Goal: Answer question/provide support: Share knowledge or assist other users

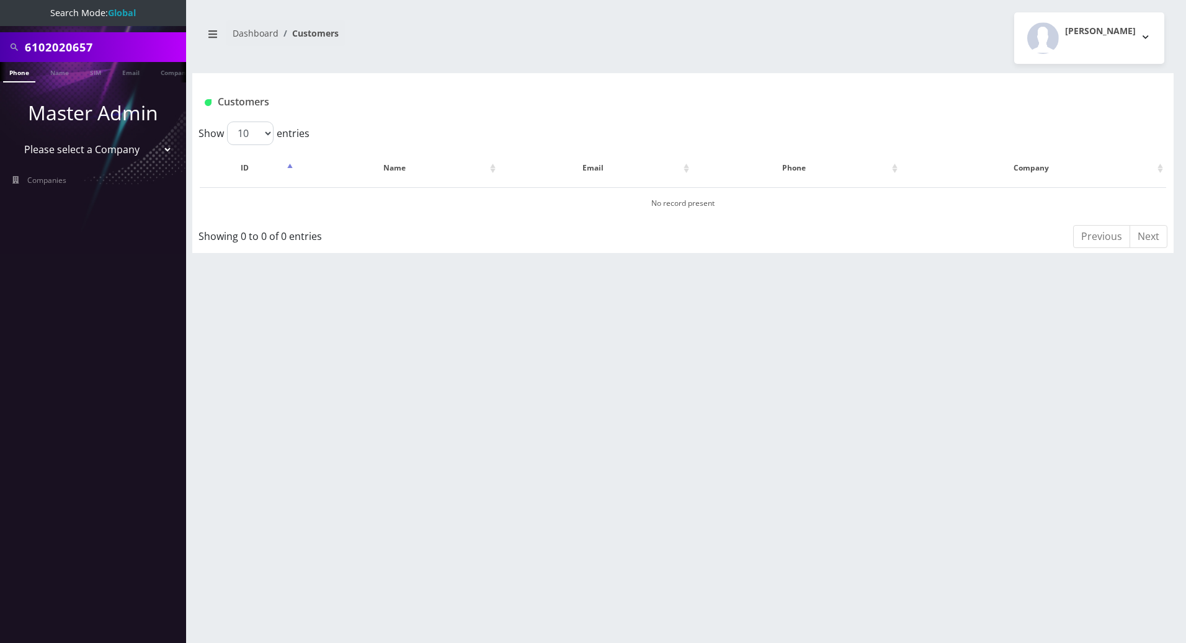
click at [112, 47] on input "6102020657" at bounding box center [104, 47] width 158 height 24
drag, startPoint x: 114, startPoint y: 52, endPoint x: 6, endPoint y: 55, distance: 108.6
click at [6, 55] on div "6102020657" at bounding box center [93, 47] width 180 height 24
type input "[PERSON_NAME]"
click at [60, 68] on link "Name" at bounding box center [59, 72] width 31 height 20
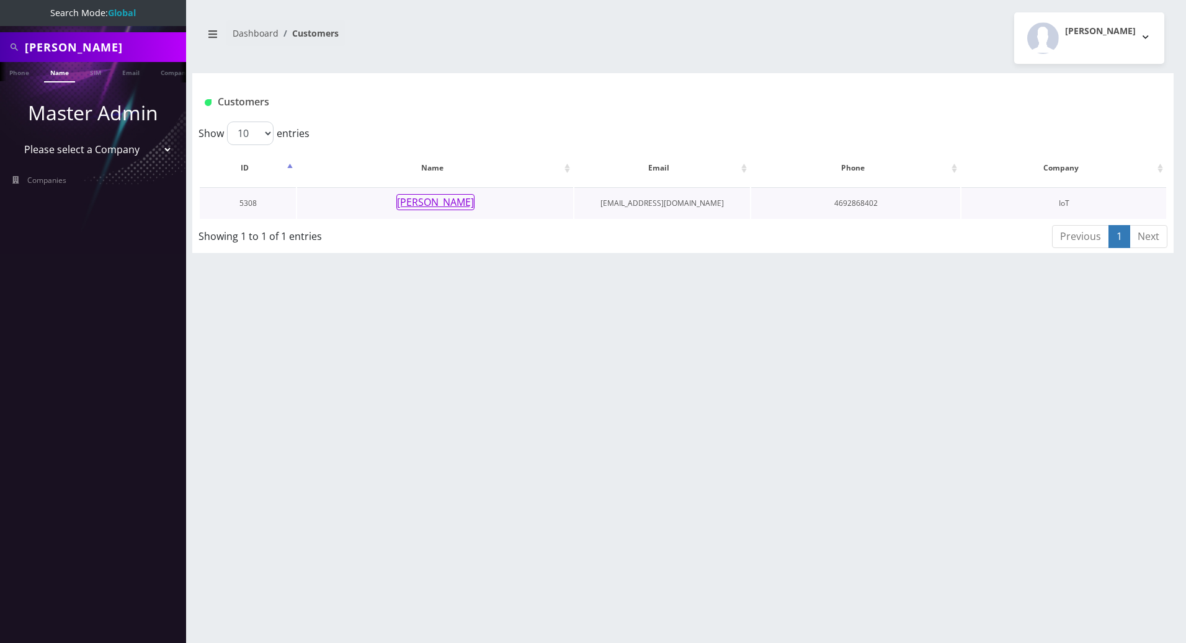
click at [429, 202] on button "Jarod Stirling" at bounding box center [435, 202] width 78 height 16
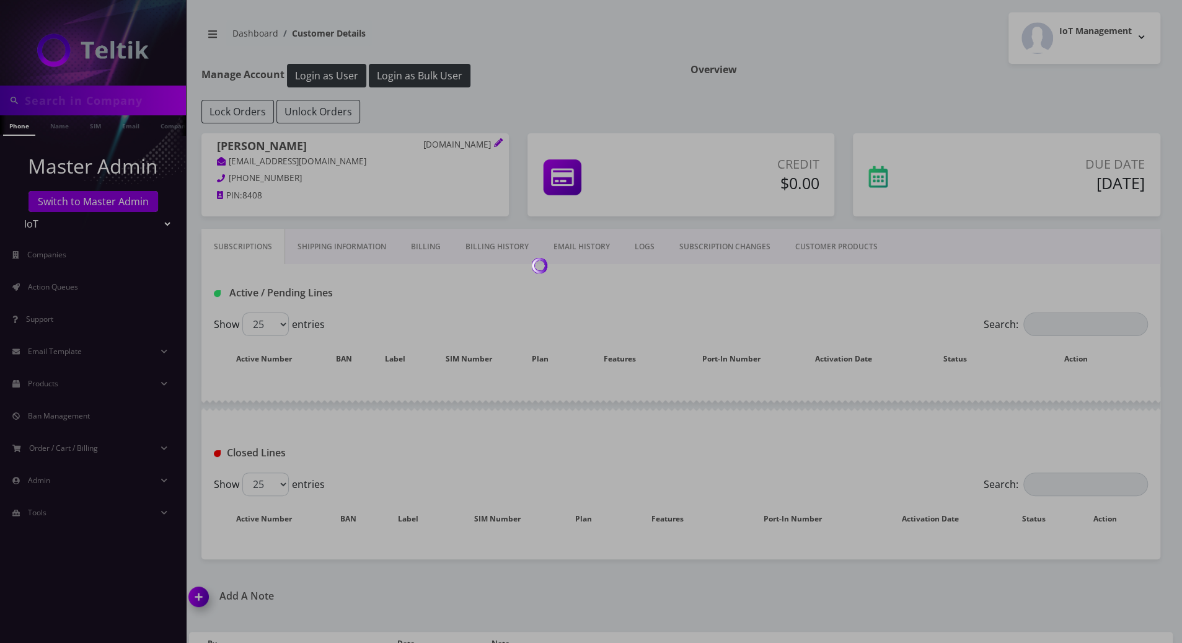
type input "jarod"
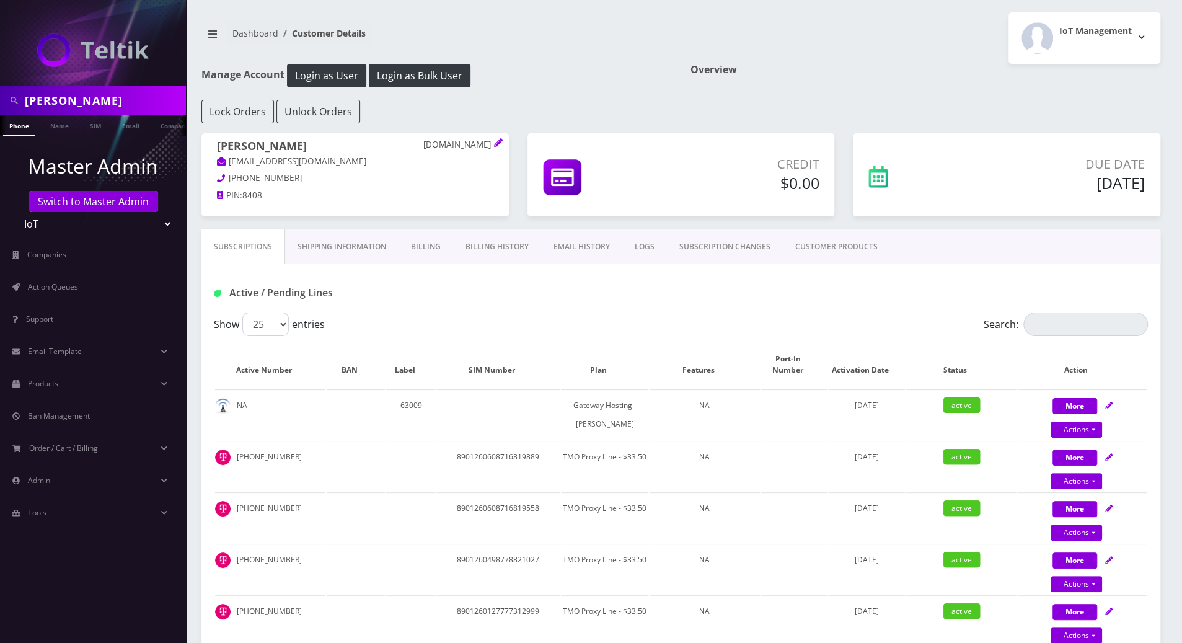
click at [690, 291] on div "Active / Pending Lines" at bounding box center [681, 293] width 953 height 20
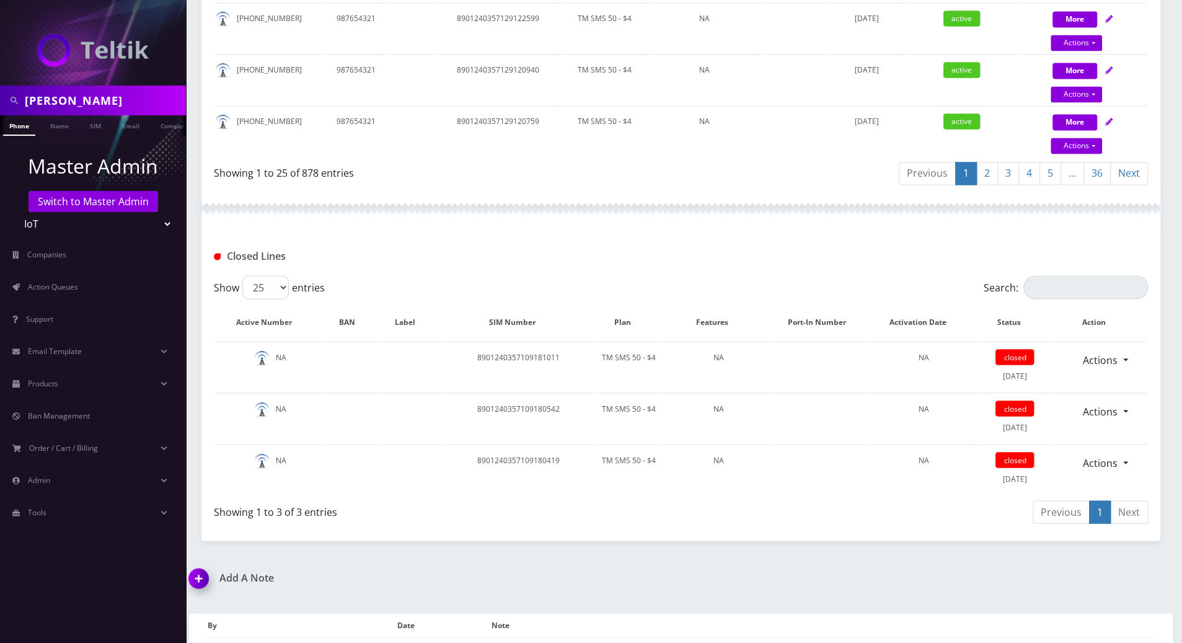
scroll to position [1589, 0]
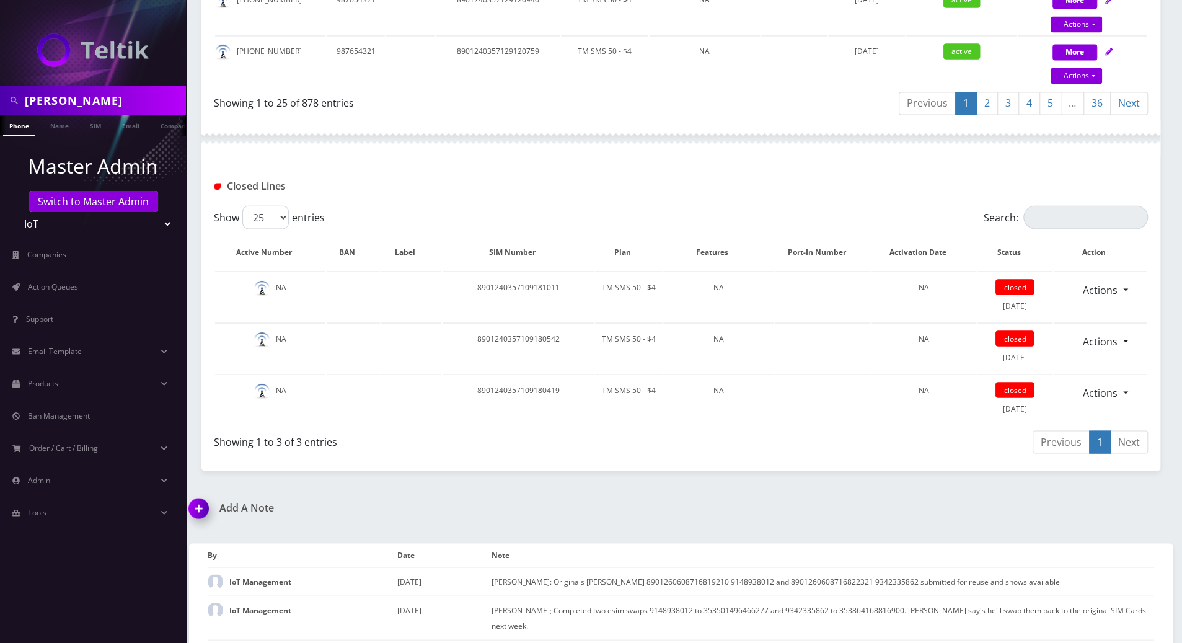
drag, startPoint x: 192, startPoint y: 492, endPoint x: 245, endPoint y: 496, distance: 52.9
click at [192, 494] on img at bounding box center [201, 512] width 37 height 37
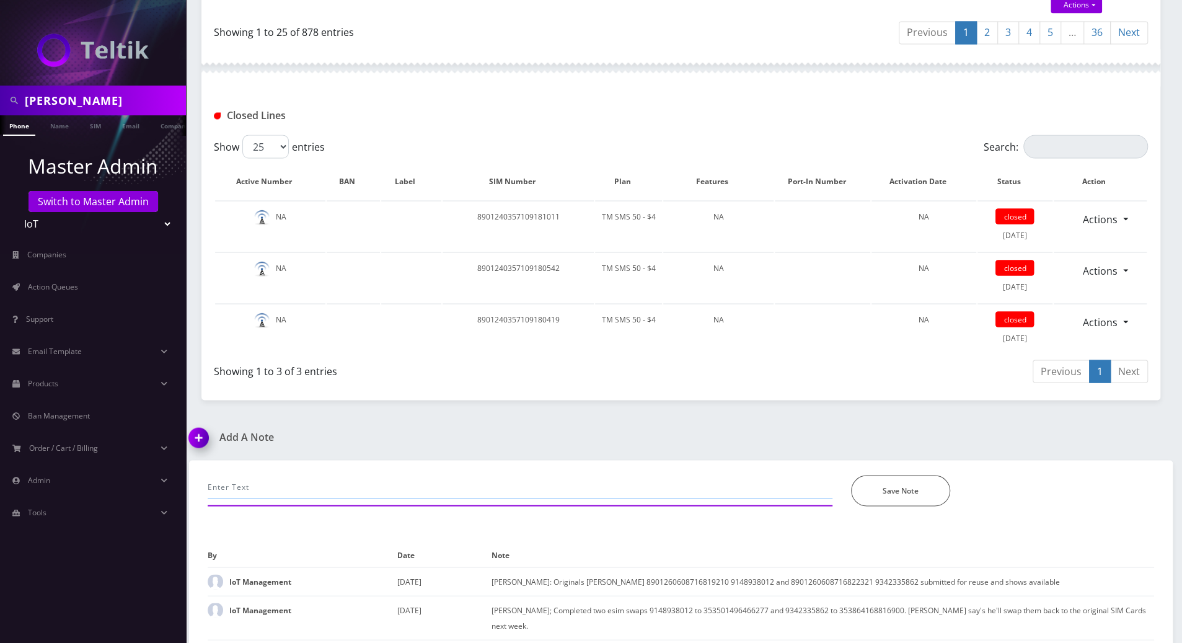
click at [331, 475] on input "text" at bounding box center [520, 487] width 625 height 24
type input "Mario already replied to them via emails (reg lines that were down/not working)…"
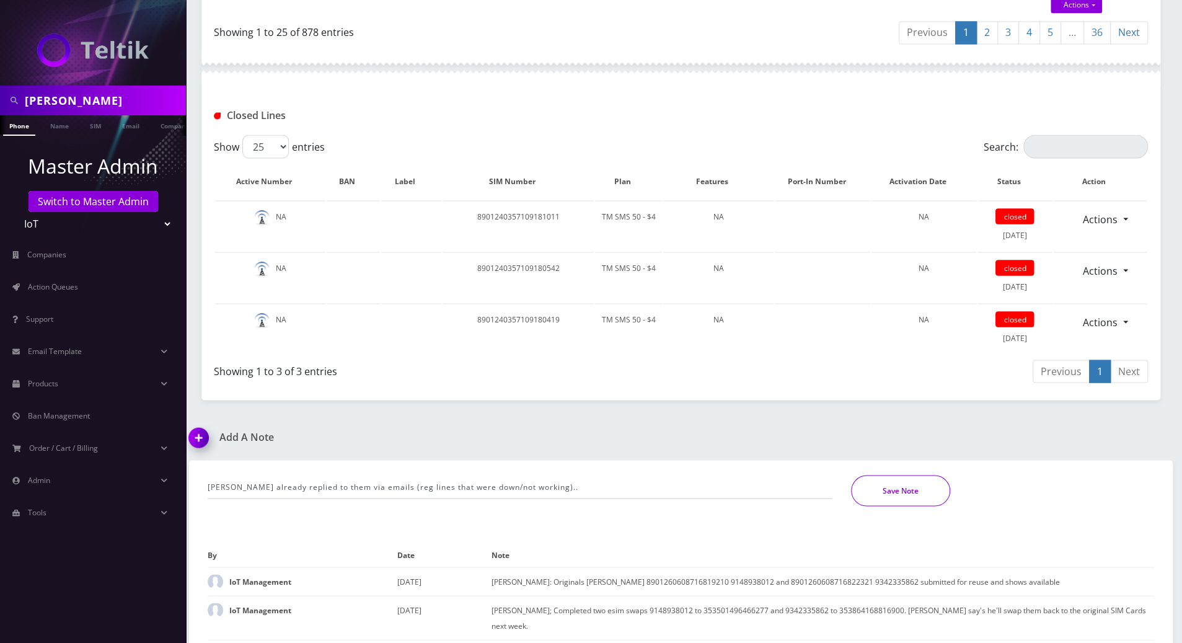
click at [879, 479] on button "Save Note" at bounding box center [900, 490] width 99 height 31
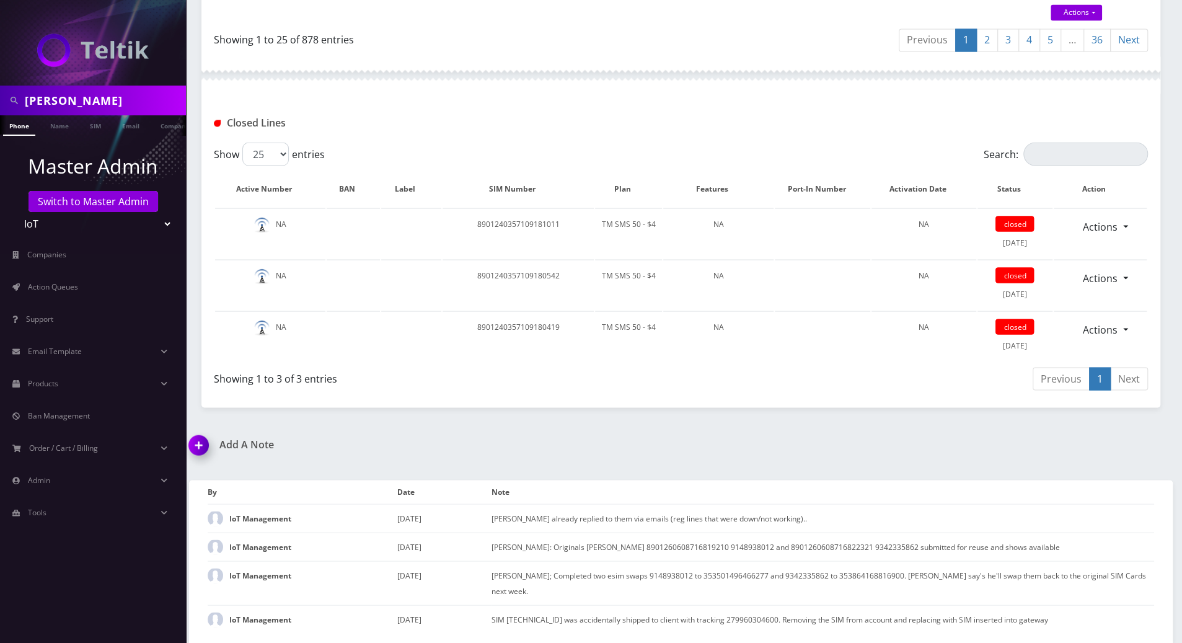
scroll to position [1618, 0]
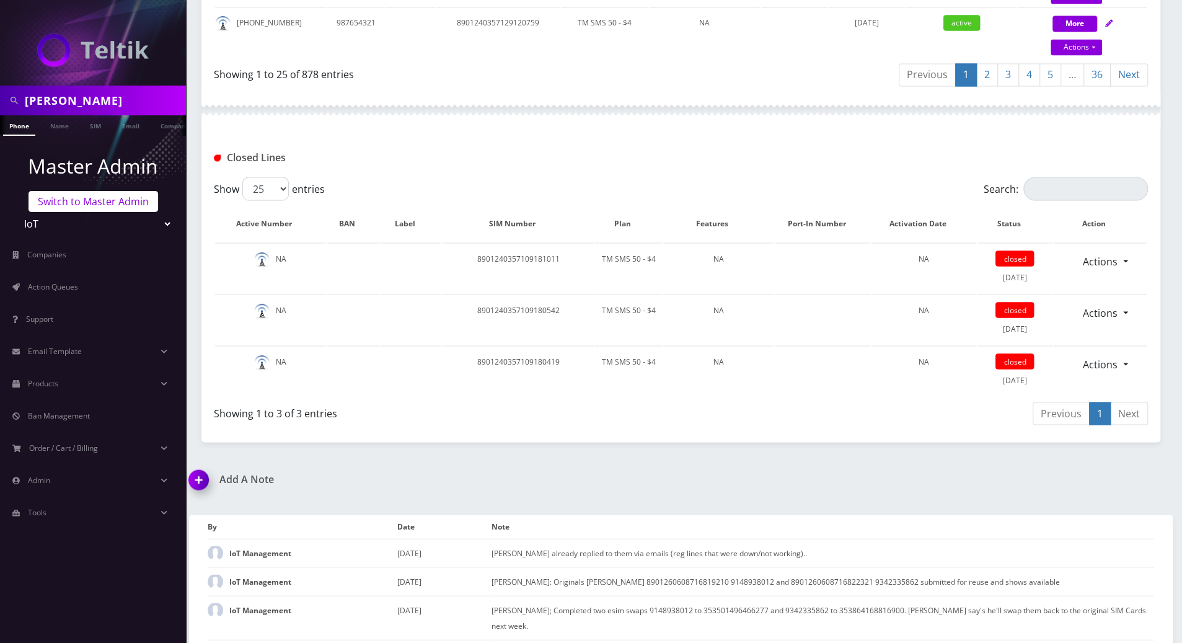
drag, startPoint x: 79, startPoint y: 98, endPoint x: 79, endPoint y: 196, distance: 98.0
click at [31, 98] on input "jarod" at bounding box center [104, 101] width 158 height 24
click at [84, 211] on link "Switch to Master Admin" at bounding box center [94, 201] width 130 height 21
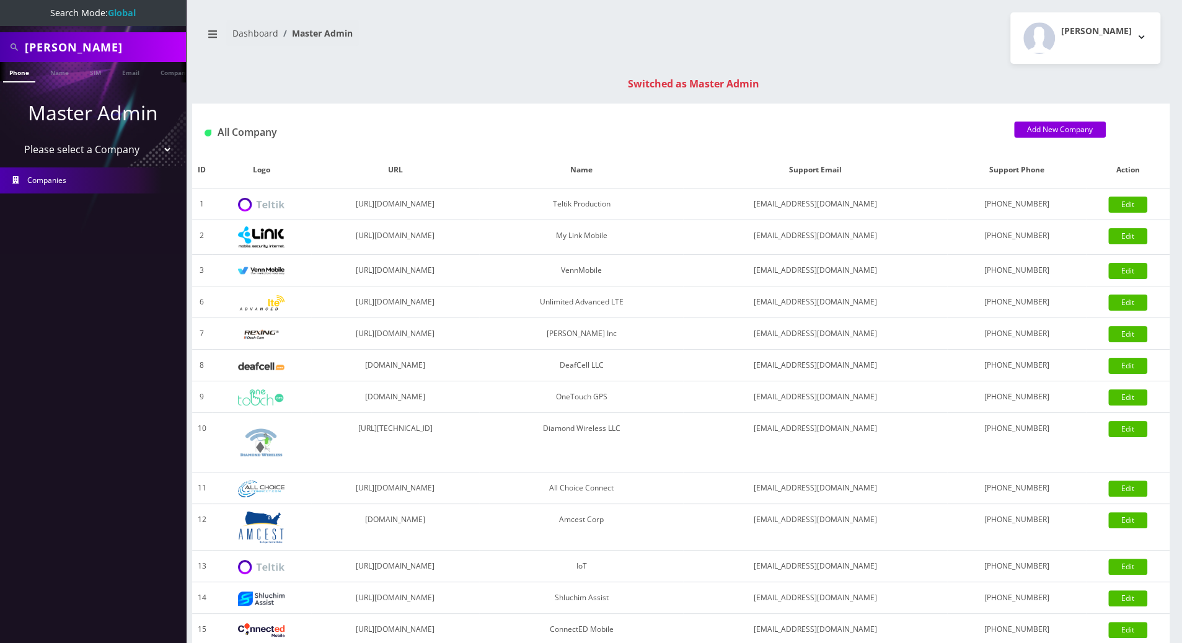
drag, startPoint x: 88, startPoint y: 42, endPoint x: 2, endPoint y: 40, distance: 85.6
click at [3, 40] on div "jarod" at bounding box center [93, 47] width 180 height 24
type input "[PERSON_NAME]"
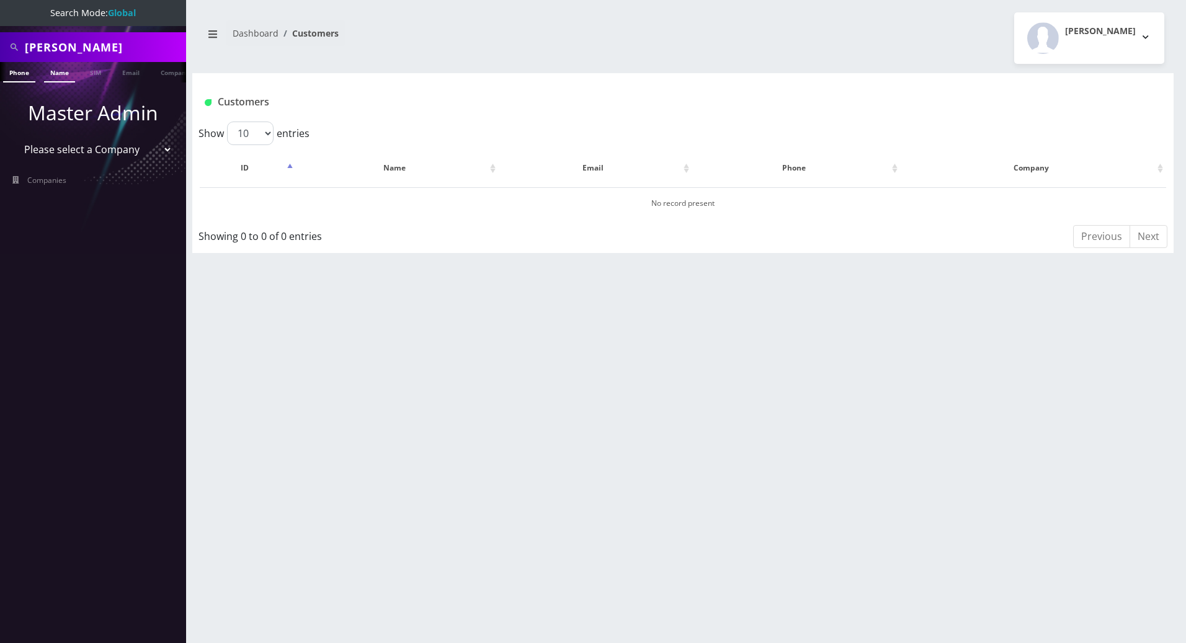
click at [58, 73] on link "Name" at bounding box center [59, 72] width 31 height 20
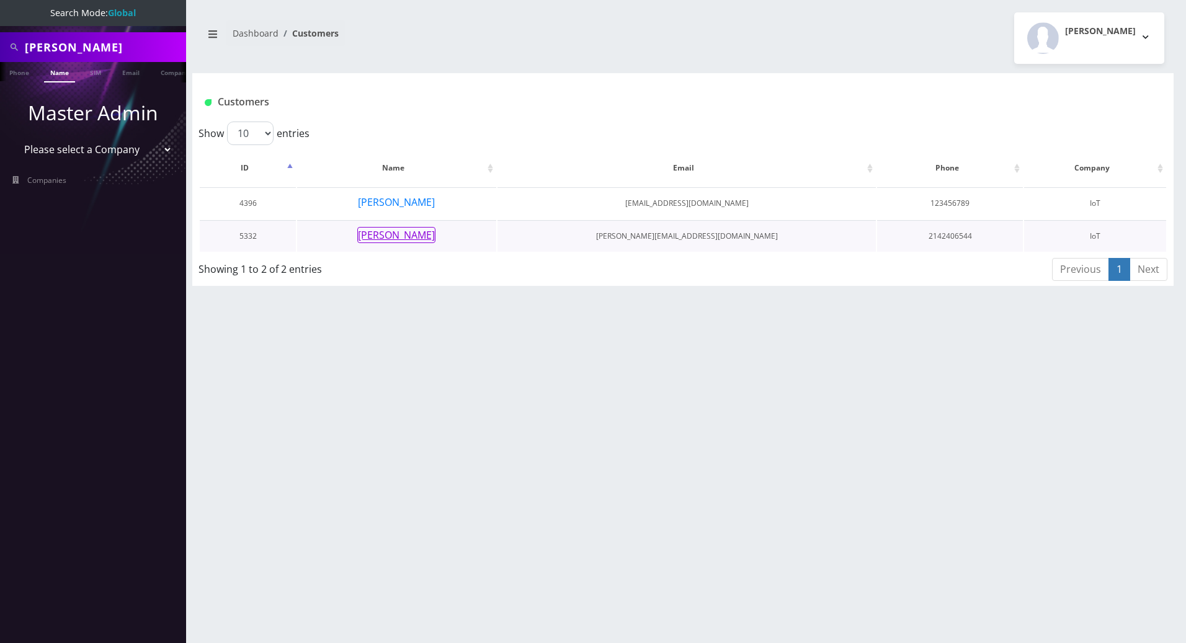
click at [382, 234] on button "[PERSON_NAME]" at bounding box center [396, 235] width 78 height 16
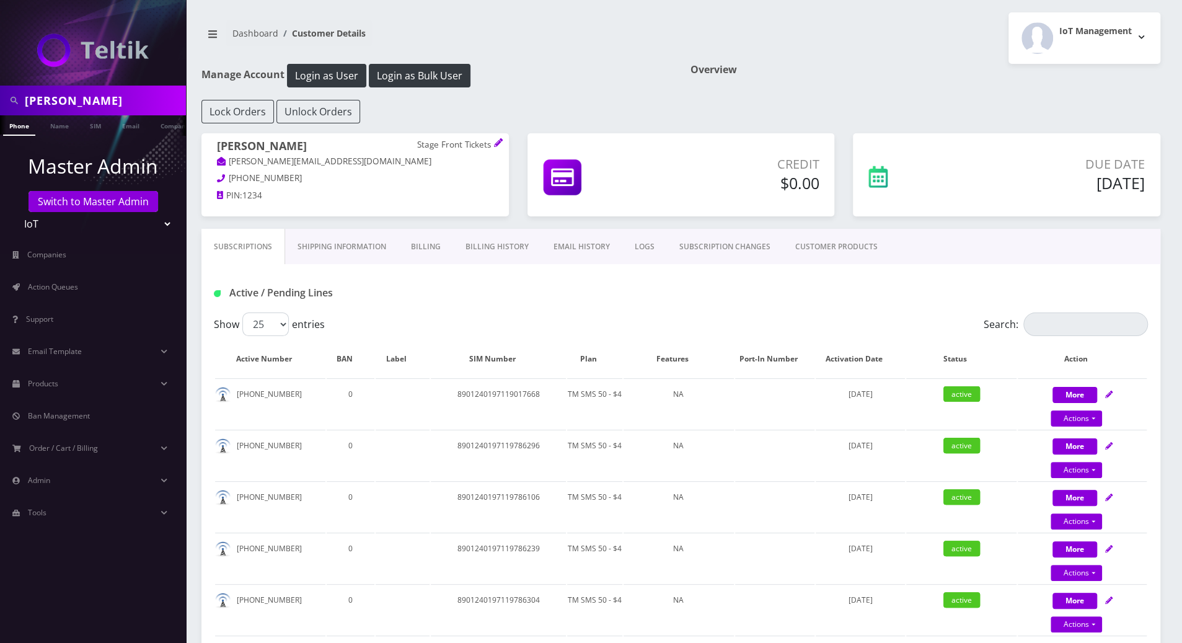
drag, startPoint x: 11, startPoint y: 577, endPoint x: 38, endPoint y: 575, distance: 27.3
click at [11, 577] on nav "[PERSON_NAME] Phone Name SIM Email Company Customer Master Admin Switch to Mast…" at bounding box center [93, 321] width 186 height 643
click at [378, 290] on h1 "Active / Pending Lines" at bounding box center [363, 293] width 299 height 12
click at [34, 574] on nav "[PERSON_NAME] Phone Name SIM Email Company Customer Master Admin Switch to Mast…" at bounding box center [93, 321] width 186 height 643
